Goal: Task Accomplishment & Management: Complete application form

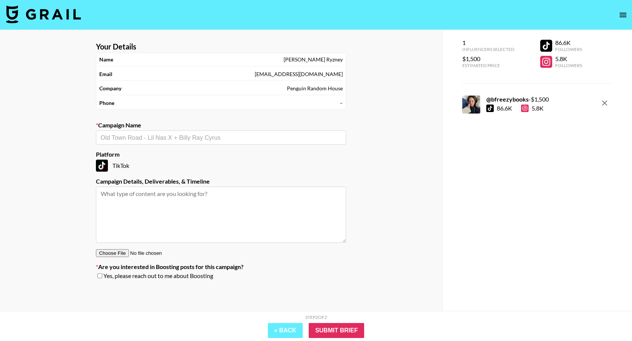
click at [192, 135] on input "text" at bounding box center [220, 137] width 241 height 9
type input "When we"
type input "When we were monsters"
click at [49, 119] on div "Your Details Name Tricia Ryzney Email tryzner@penguinrandomhouse.com Company Pe…" at bounding box center [221, 185] width 442 height 311
click at [151, 135] on input "text" at bounding box center [220, 137] width 241 height 9
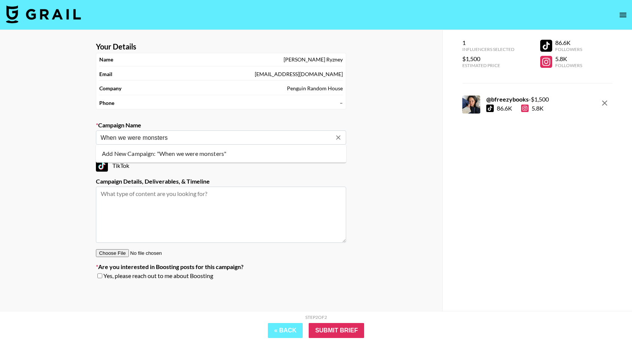
click at [191, 149] on li "Add New Campaign: "When we were monsters"" at bounding box center [221, 154] width 250 height 12
type input "When we were monsters"
click at [156, 213] on textarea at bounding box center [221, 215] width 250 height 56
type textarea "1x 15-60 second tiktok"
click at [40, 196] on div "Your Details Name Tricia Ryzney Email tryzner@penguinrandomhouse.com Company Pe…" at bounding box center [221, 185] width 442 height 311
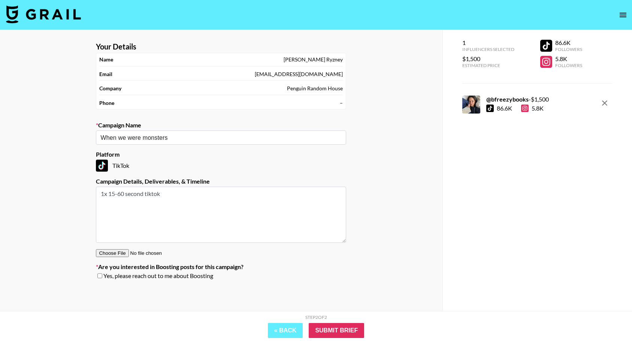
click at [106, 251] on input "file" at bounding box center [143, 253] width 95 height 8
type input "C:\fakepath\When We Were Monsters Influencer Agreement — Brianna Morien_signed.…"
click at [349, 329] on input "Submit Brief" at bounding box center [336, 330] width 55 height 15
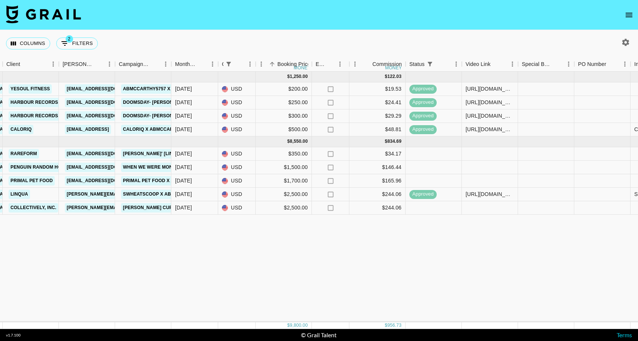
scroll to position [0, 225]
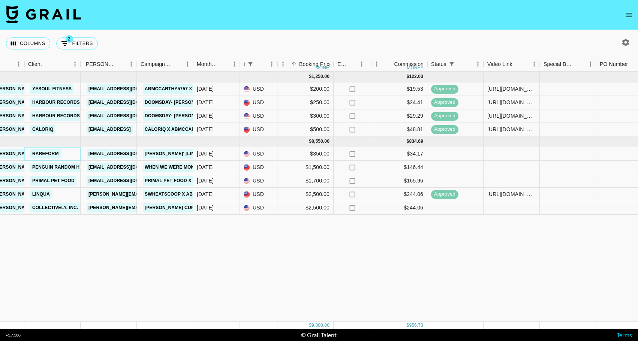
click at [40, 155] on link "Rareform" at bounding box center [45, 153] width 30 height 9
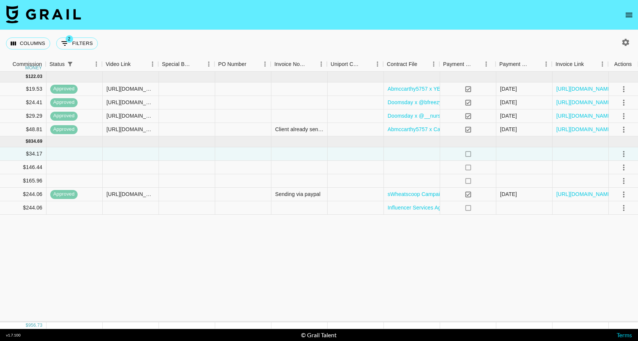
scroll to position [0, 606]
click at [620, 152] on icon "select merge strategy" at bounding box center [622, 153] width 9 height 9
click at [623, 224] on li "Approve" at bounding box center [613, 223] width 49 height 13
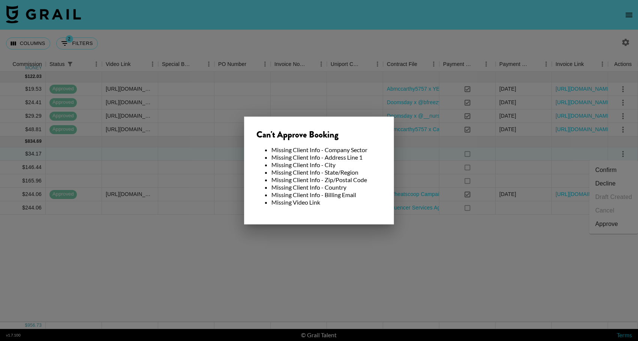
click at [376, 306] on div at bounding box center [319, 170] width 638 height 341
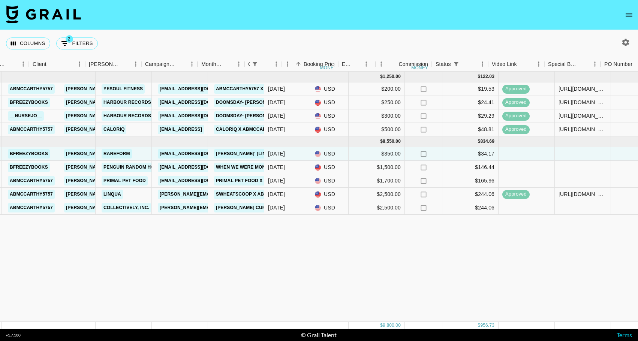
scroll to position [0, 138]
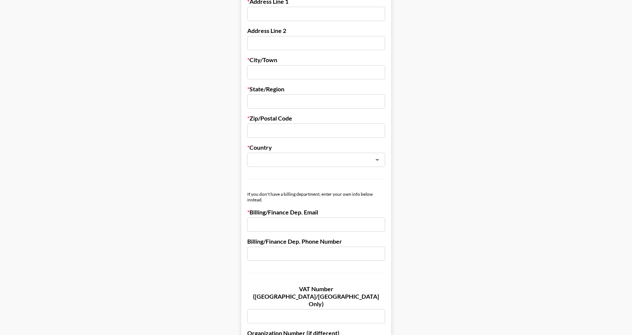
scroll to position [412, 0]
